Goal: Information Seeking & Learning: Learn about a topic

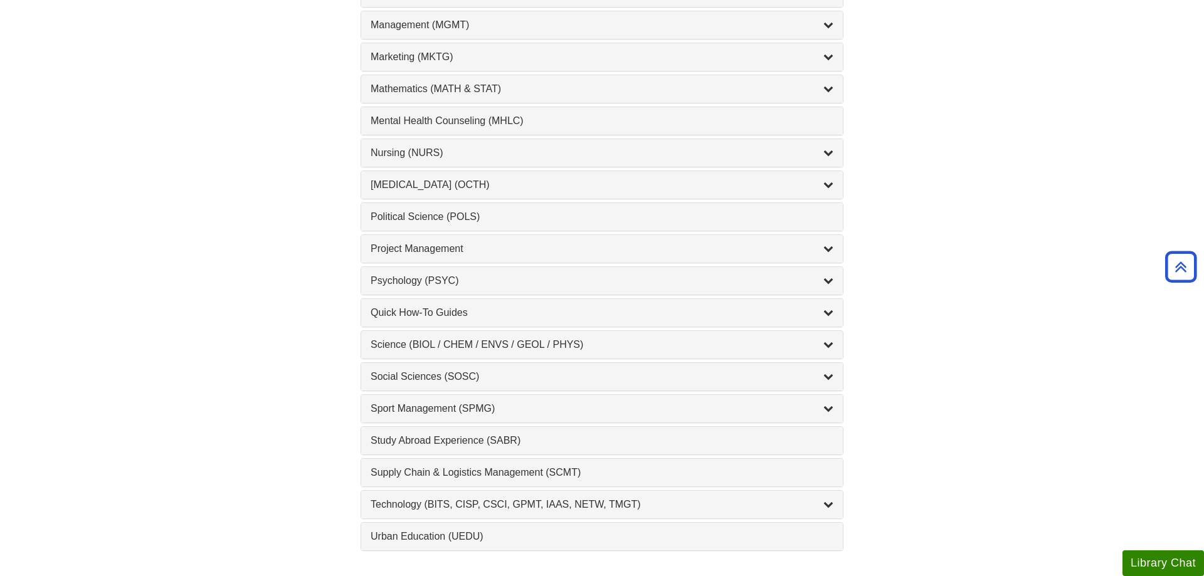
scroll to position [960, 0]
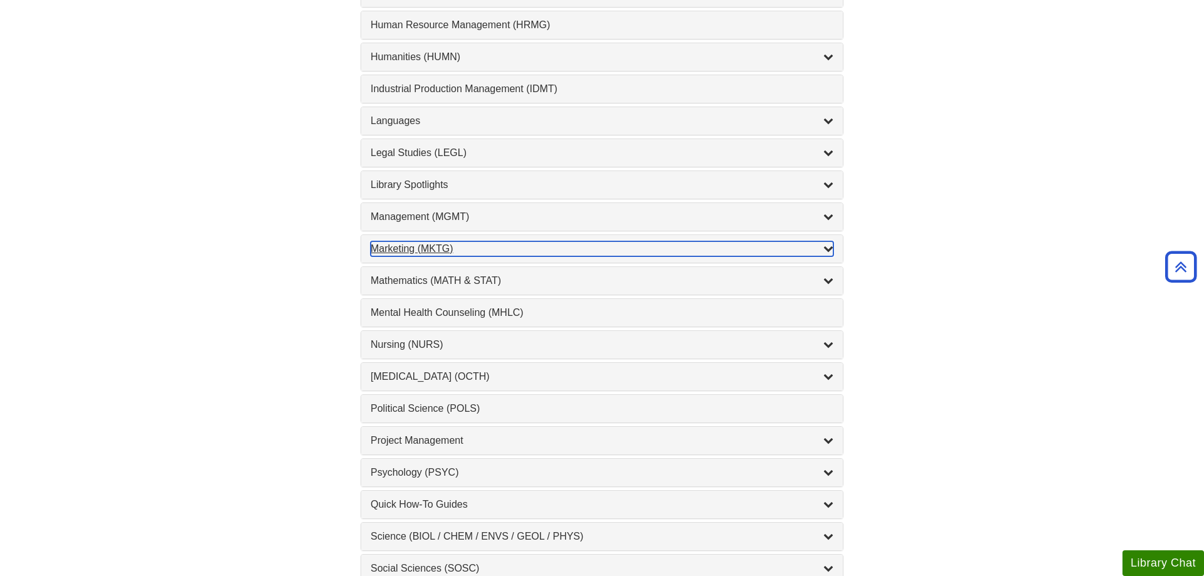
click at [391, 247] on div "Marketing (MKTG) , 4 guides" at bounding box center [602, 248] width 463 height 15
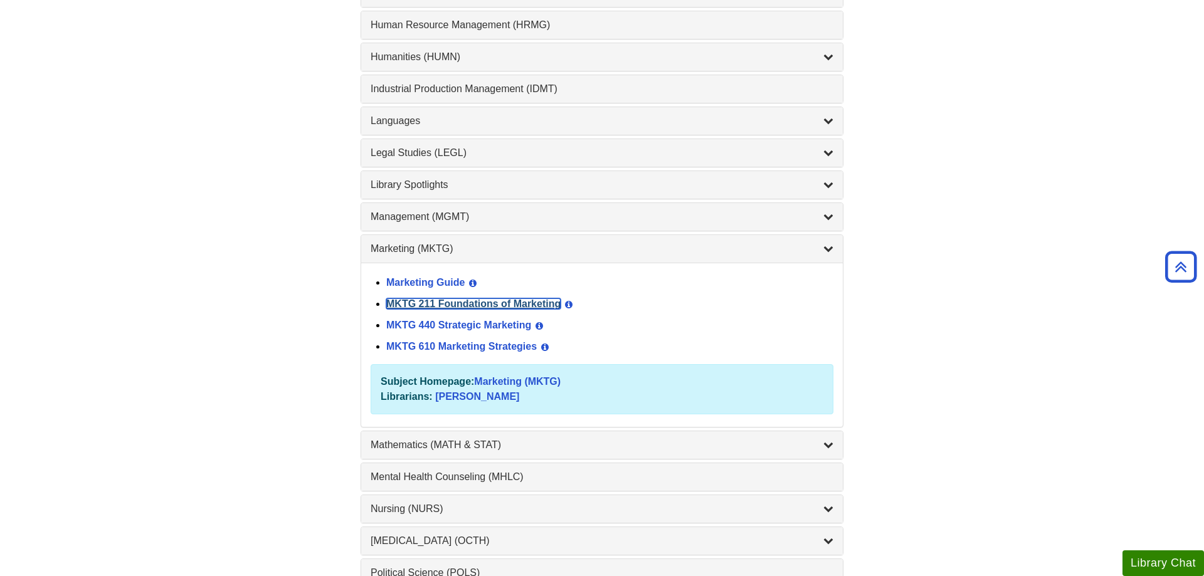
click at [405, 303] on link "MKTG 211 Foundations of Marketing" at bounding box center [473, 304] width 174 height 11
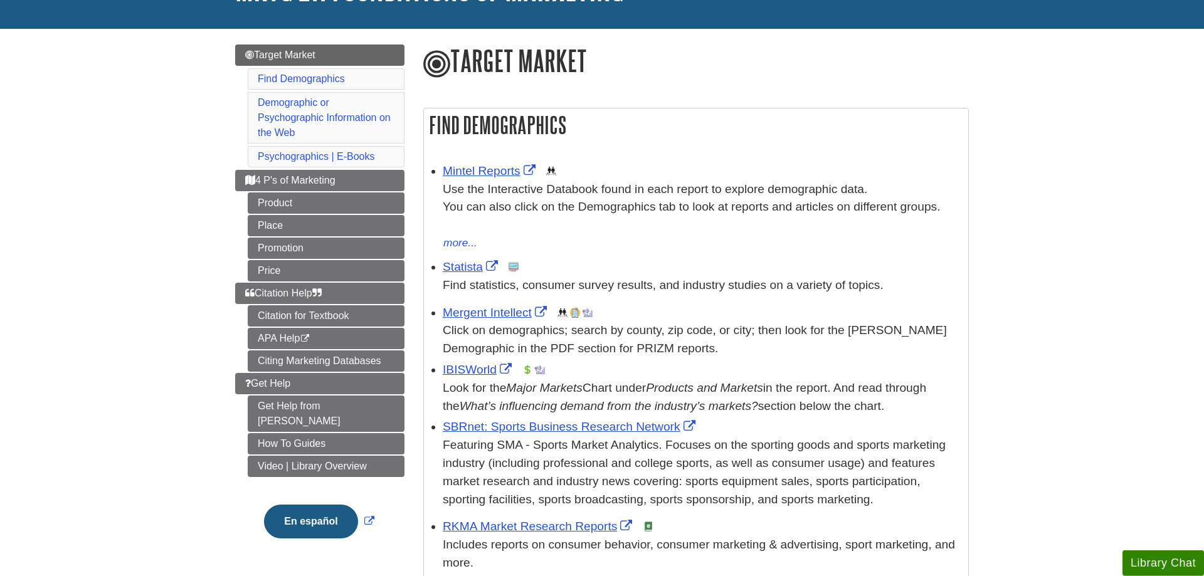
scroll to position [192, 0]
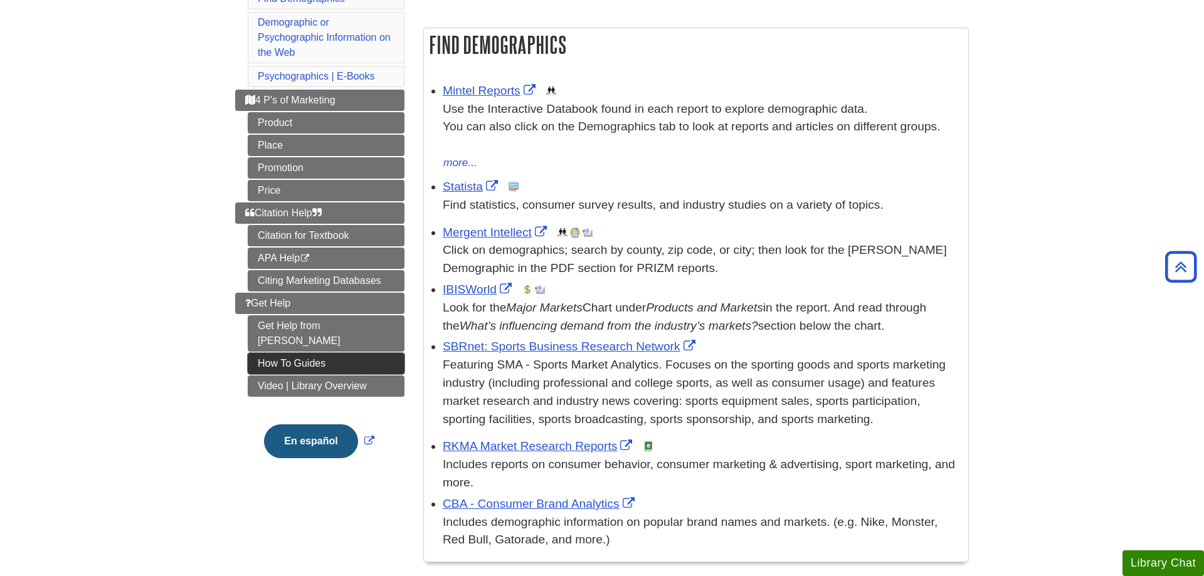
click at [268, 353] on link "How To Guides" at bounding box center [326, 363] width 157 height 21
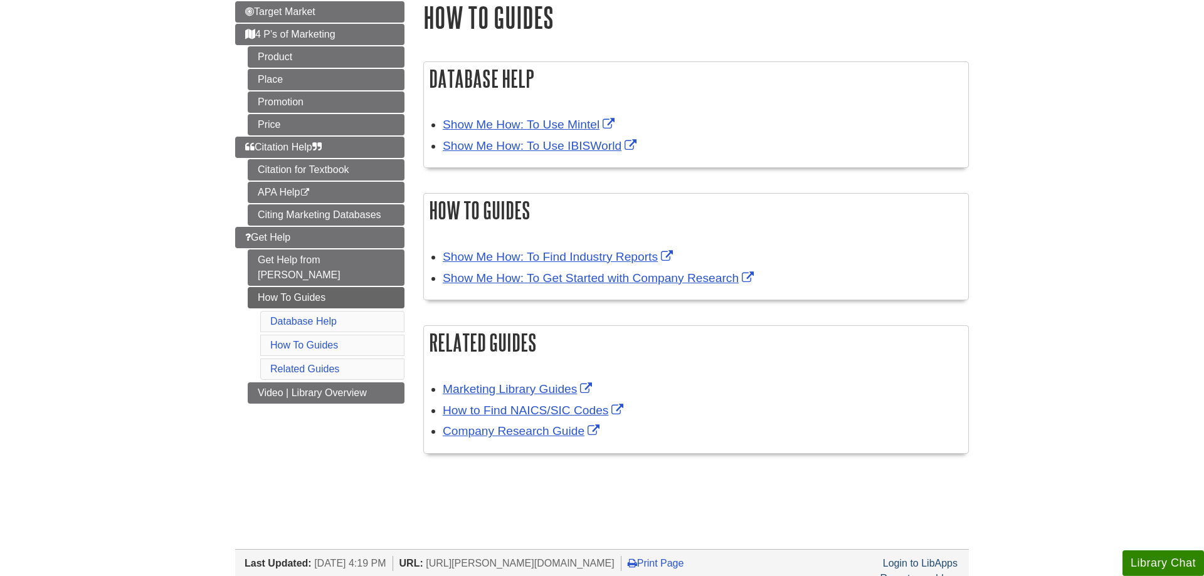
scroll to position [192, 0]
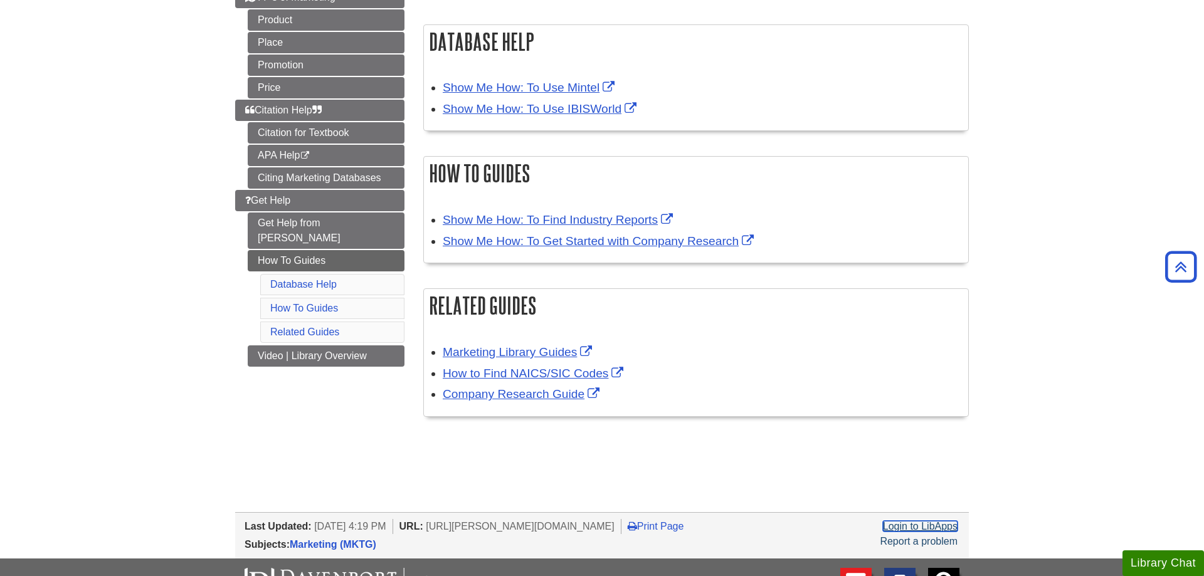
click at [939, 523] on link "Login to LibApps" at bounding box center [920, 526] width 75 height 11
